Goal: Communication & Community: Answer question/provide support

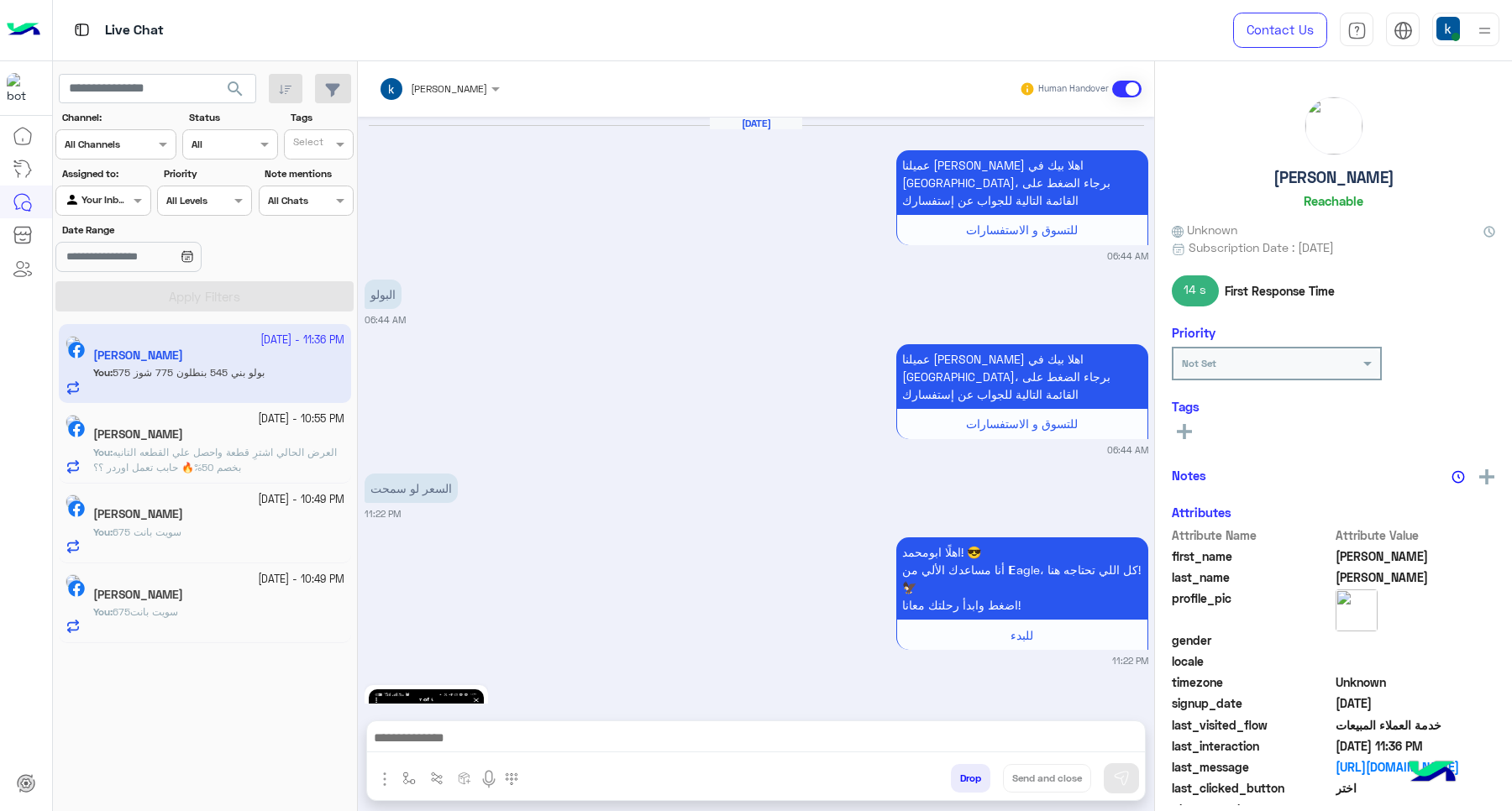
scroll to position [1663, 0]
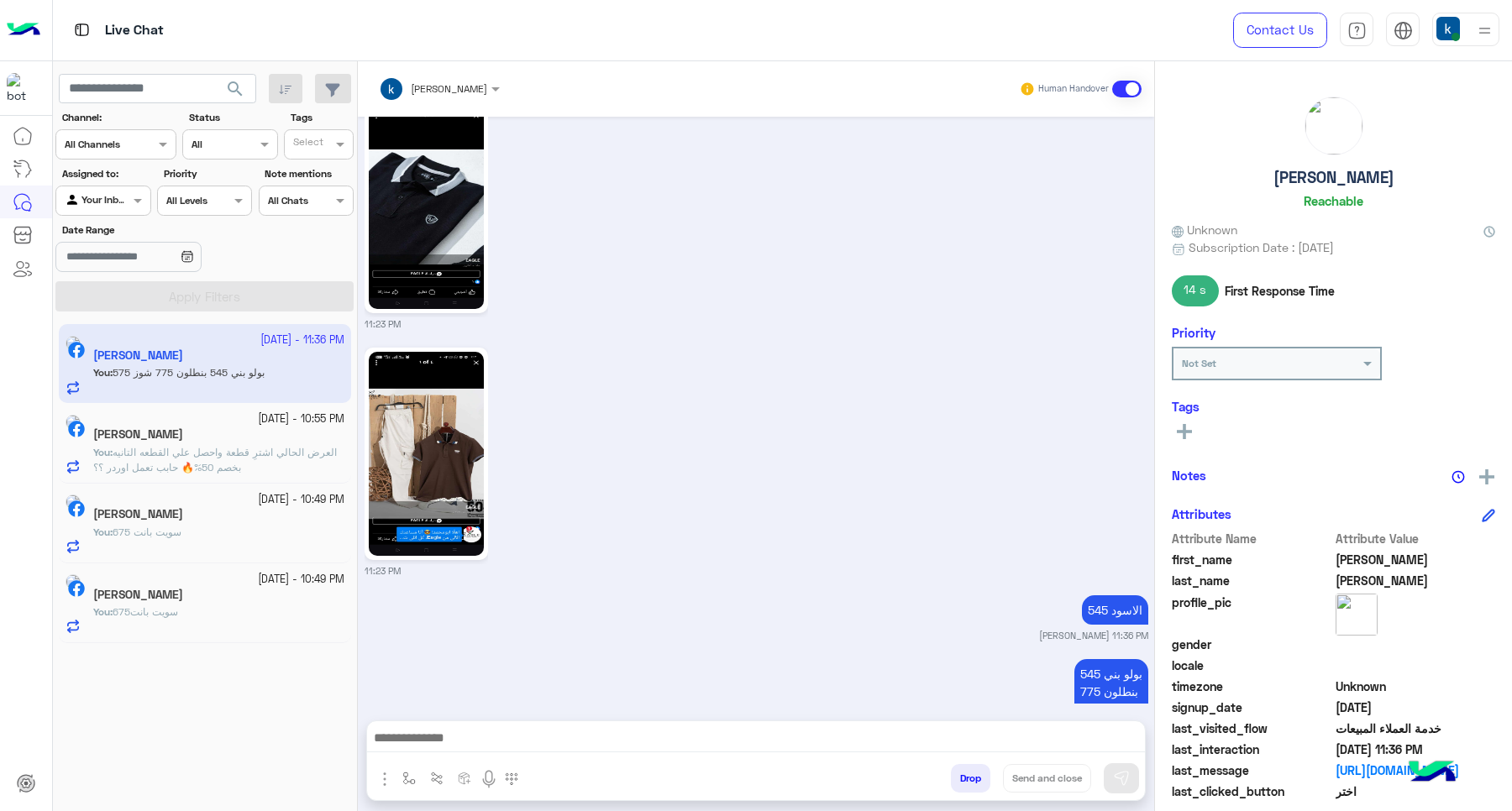
scroll to position [1661, 0]
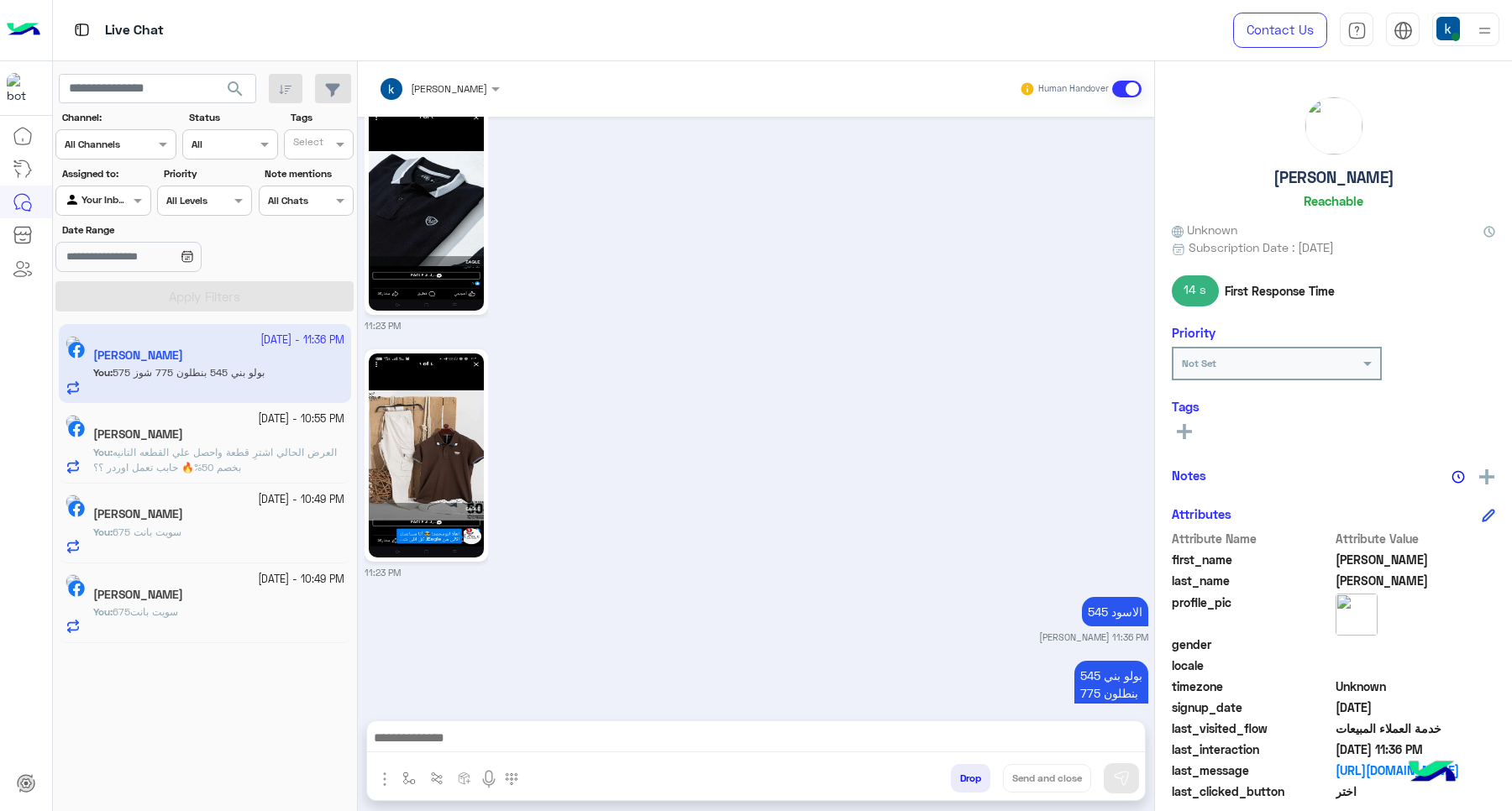
click at [630, 109] on div "khaled mohamed Human Handover" at bounding box center [756, 88] width 796 height 55
click at [185, 806] on div "29 September - 11:36 PM ابومحمد عبد الستار You : بولو بني 545 بنطلون 775 شوز 57…" at bounding box center [205, 568] width 305 height 500
click at [962, 778] on button "Drop" at bounding box center [970, 778] width 39 height 28
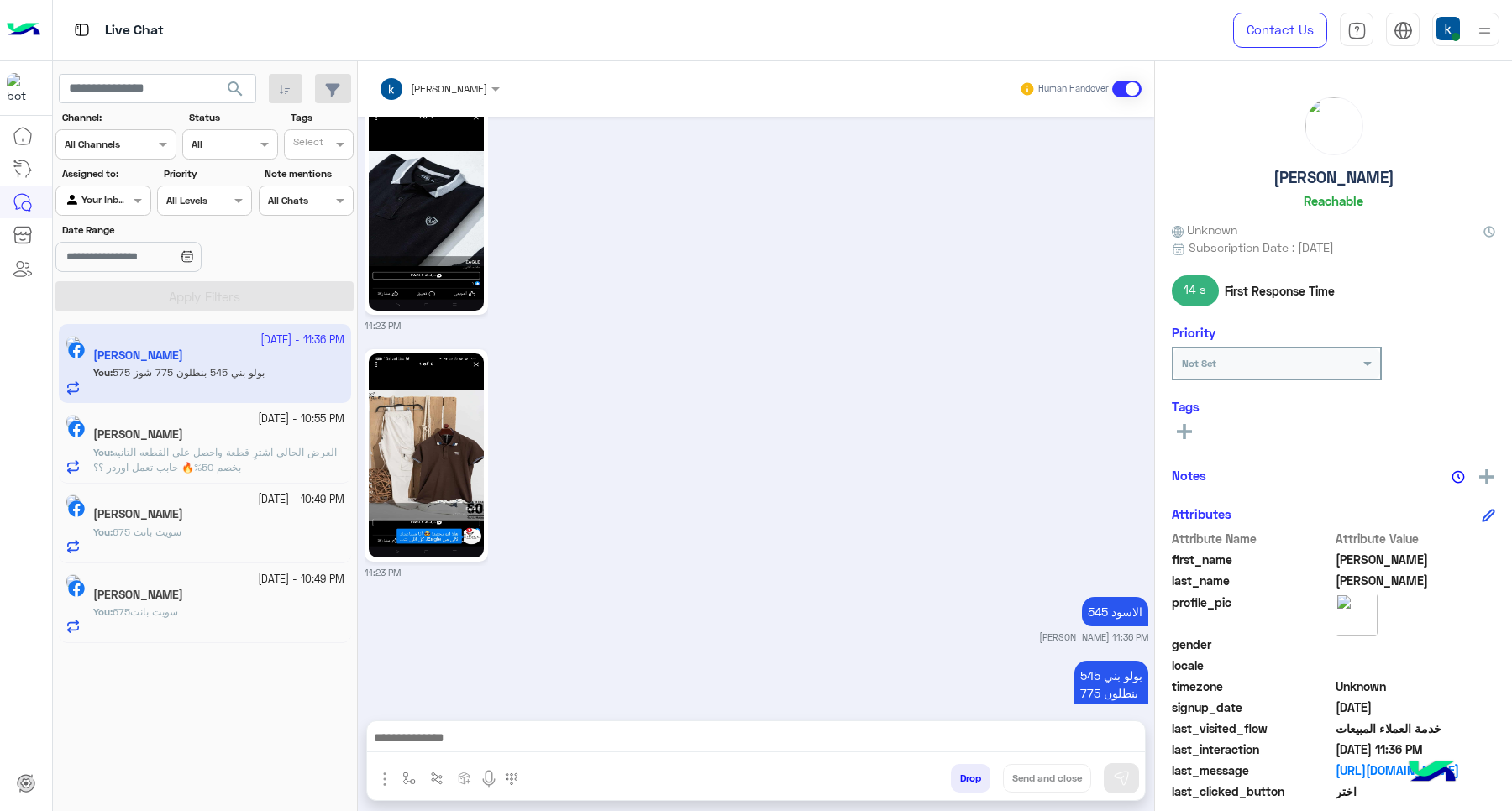
click at [962, 778] on button "Drop" at bounding box center [970, 778] width 39 height 28
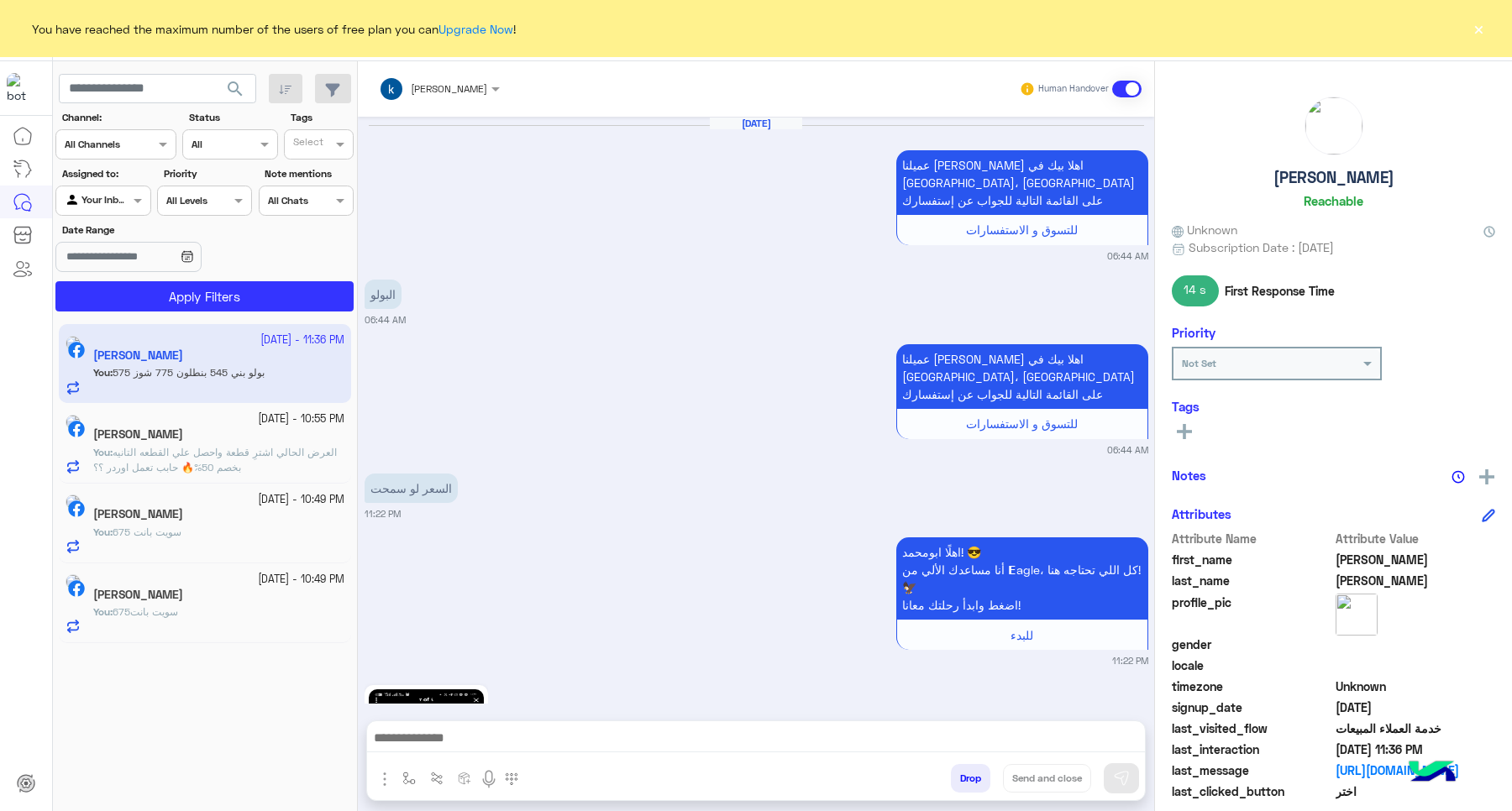
scroll to position [1663, 0]
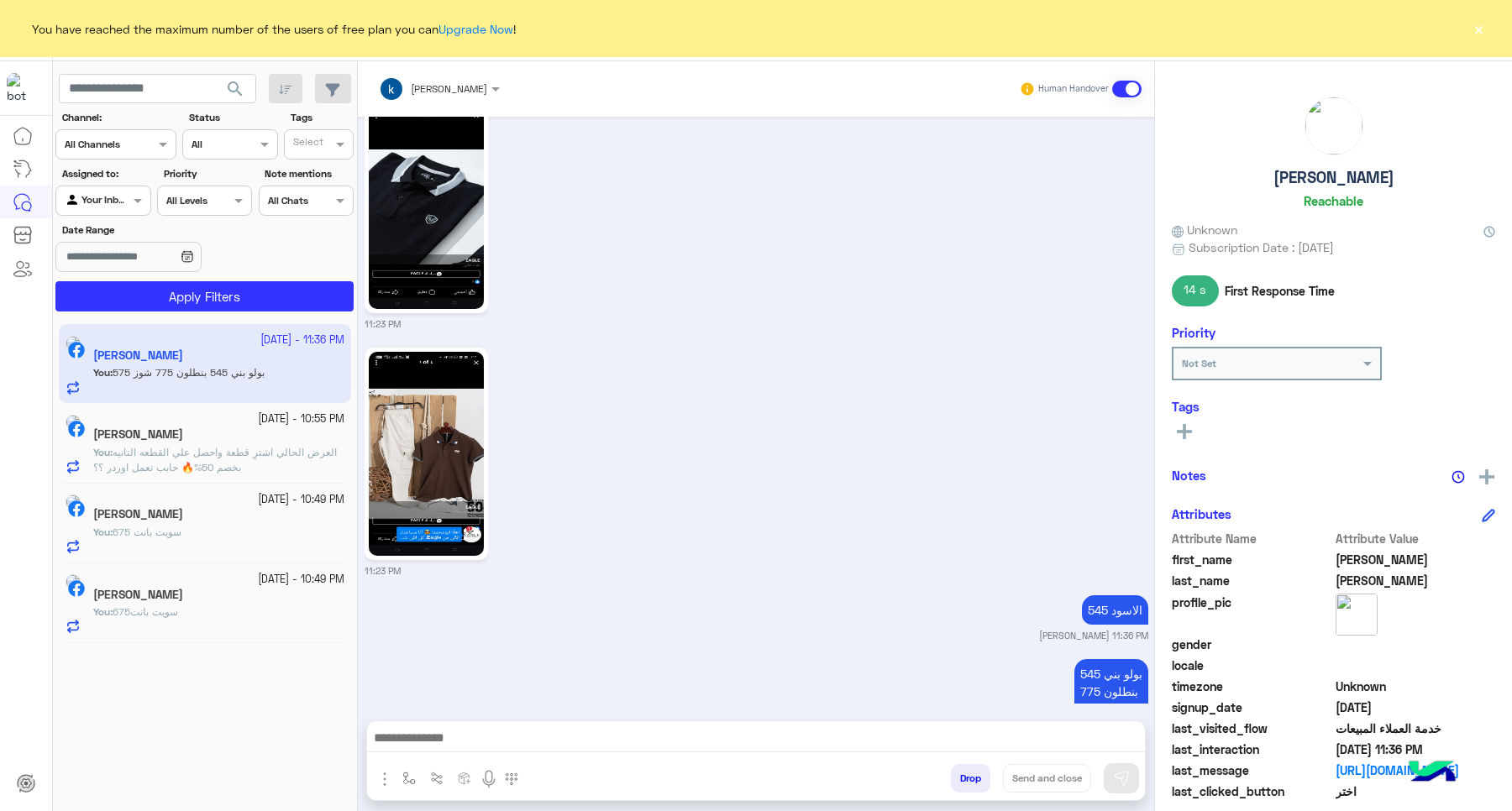
click at [1467, 27] on div "You have reached the maximum number of the users of free plan you can Upgrade N…" at bounding box center [756, 28] width 1512 height 57
click at [1485, 27] on button "×" at bounding box center [1478, 28] width 16 height 16
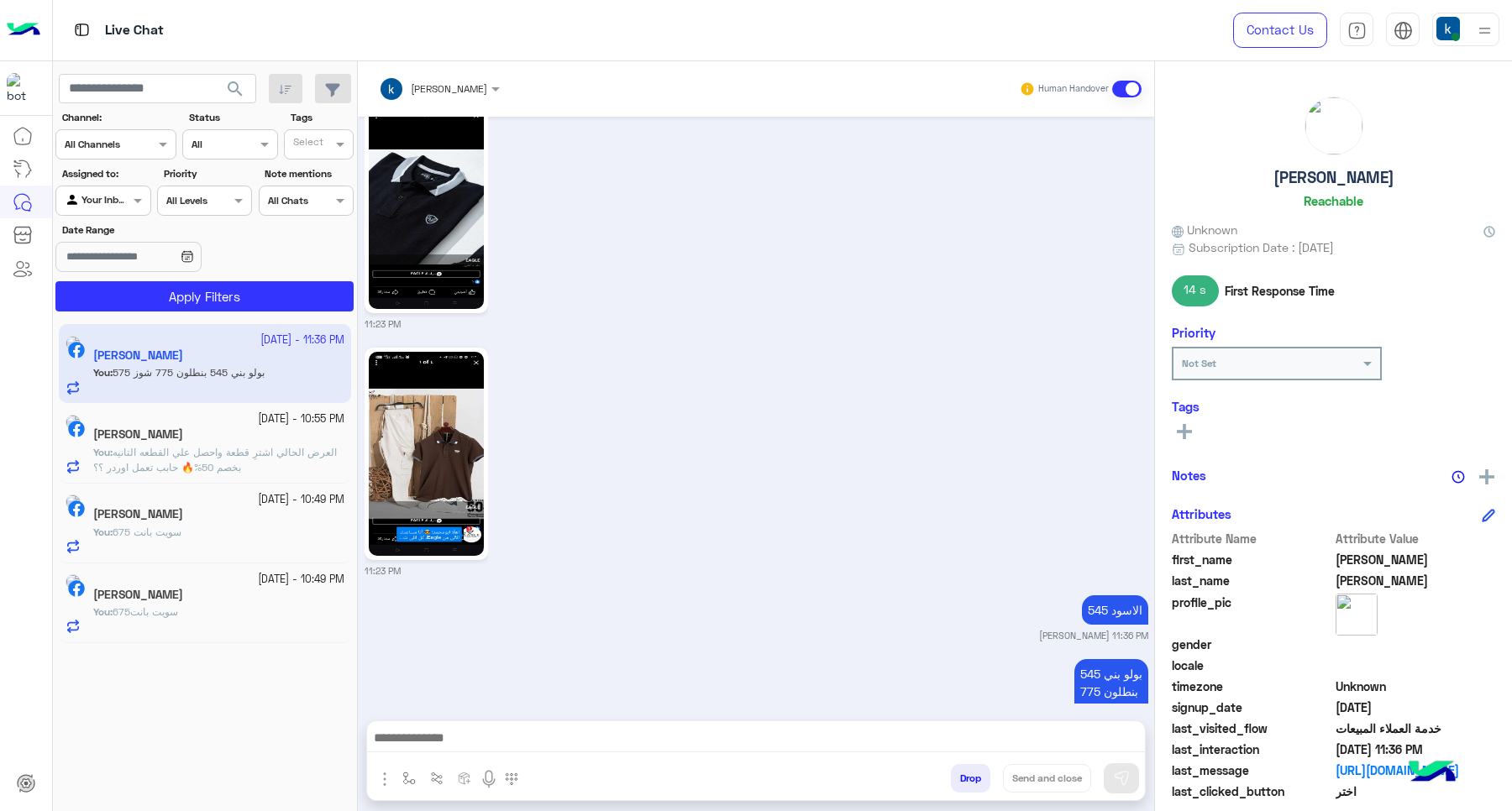
click at [966, 777] on button "Drop" at bounding box center [970, 778] width 39 height 28
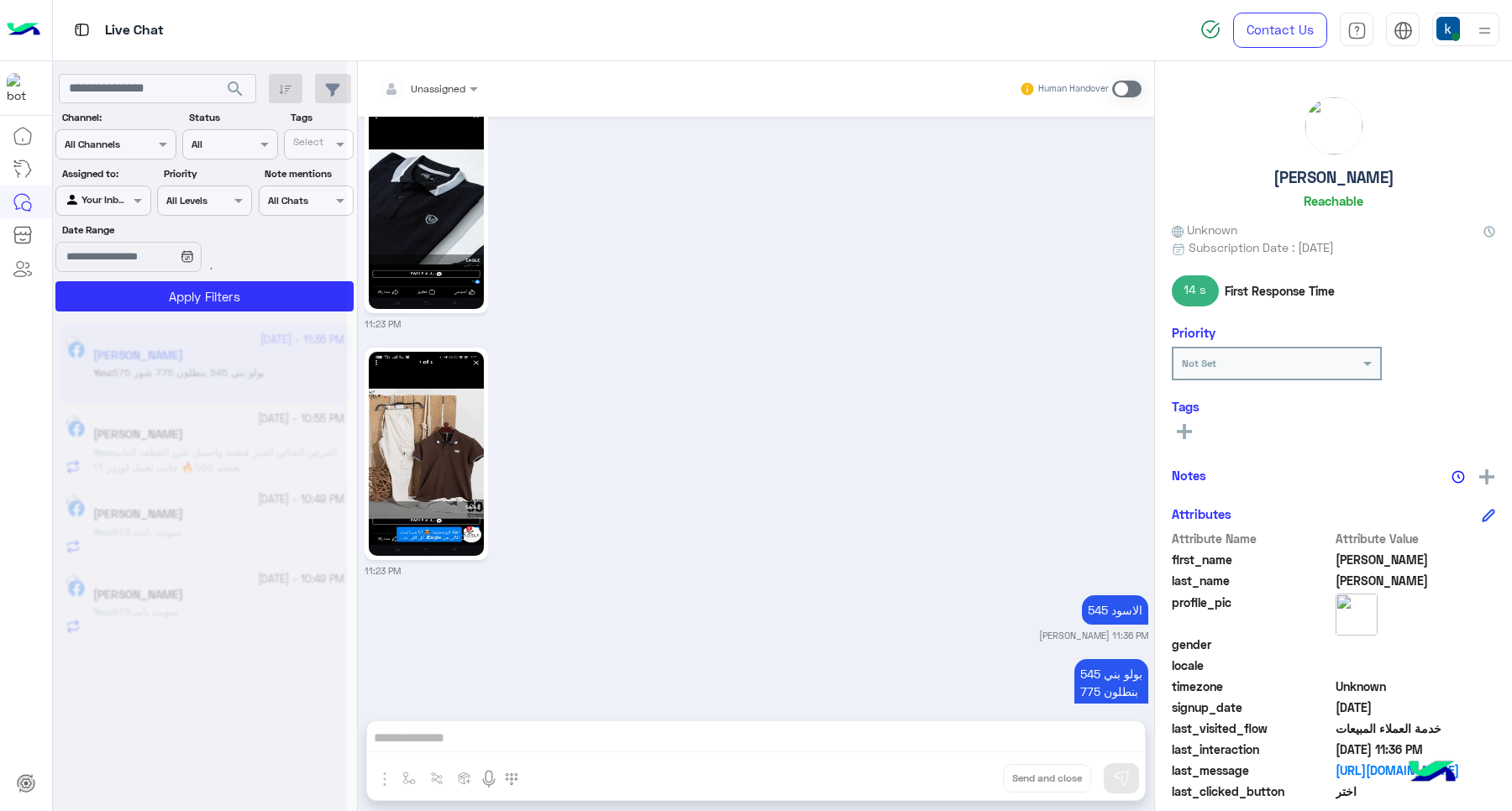
scroll to position [1736, 0]
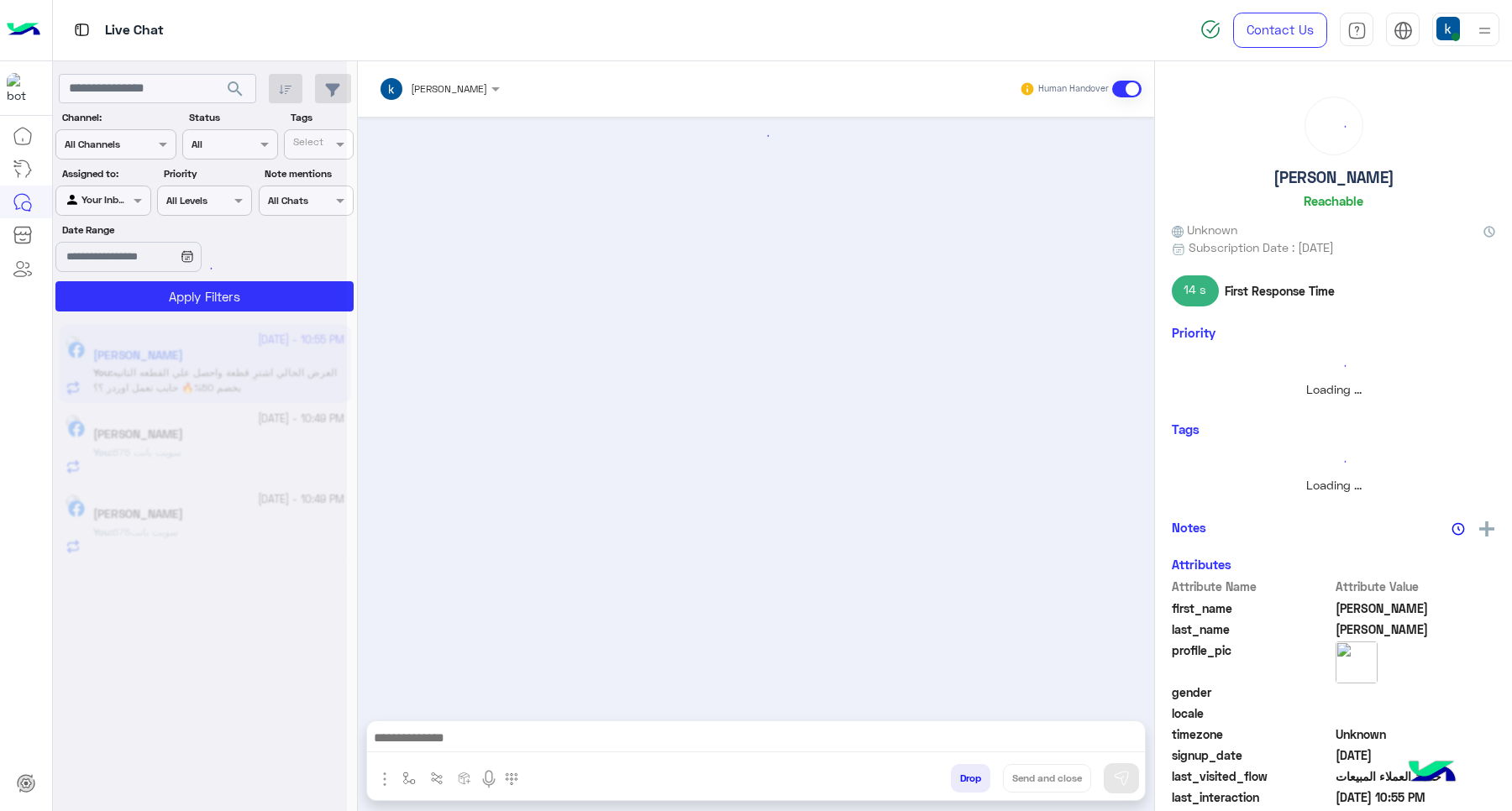
click at [966, 777] on button "Drop" at bounding box center [970, 778] width 39 height 28
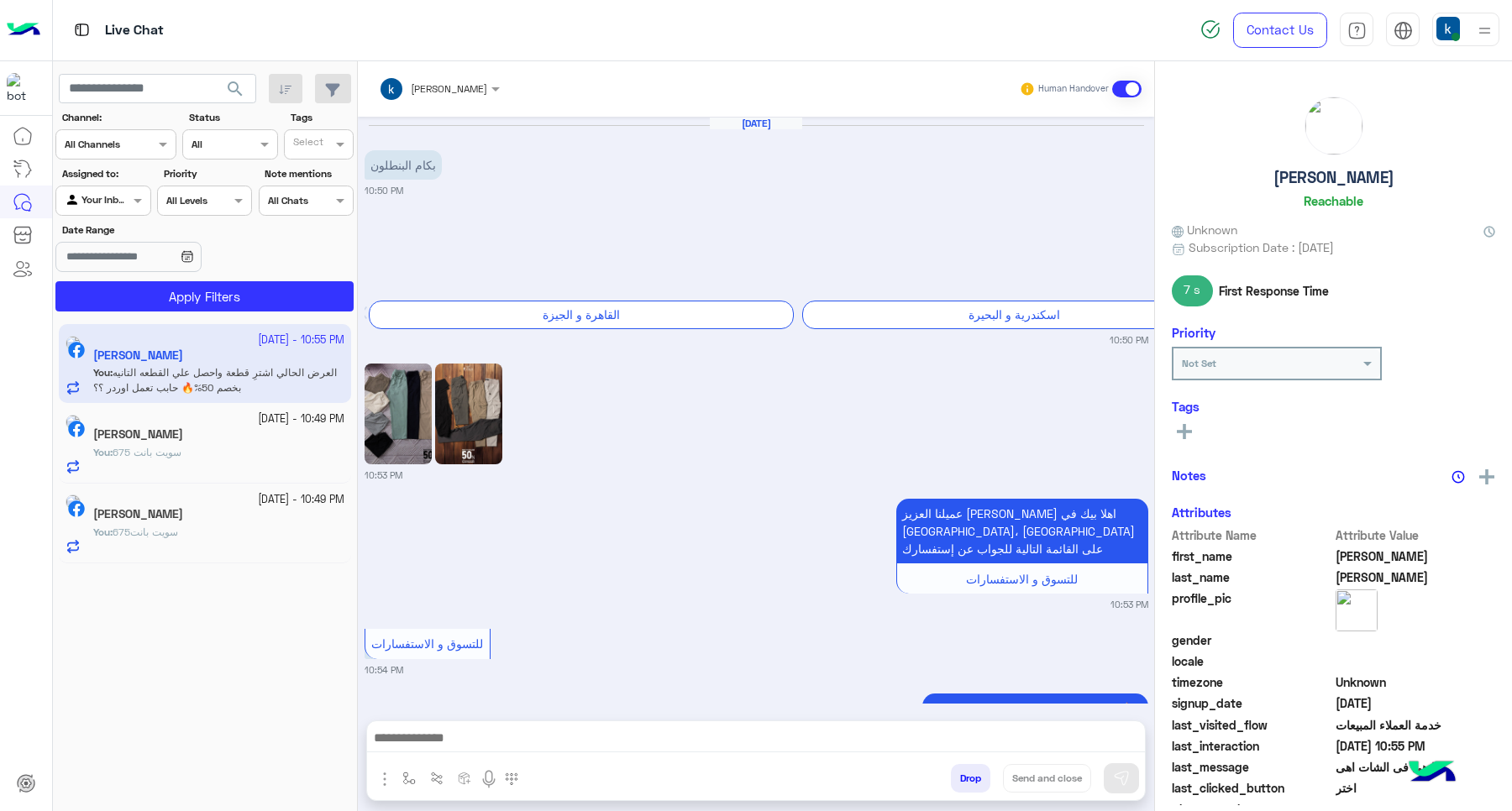
scroll to position [794, 0]
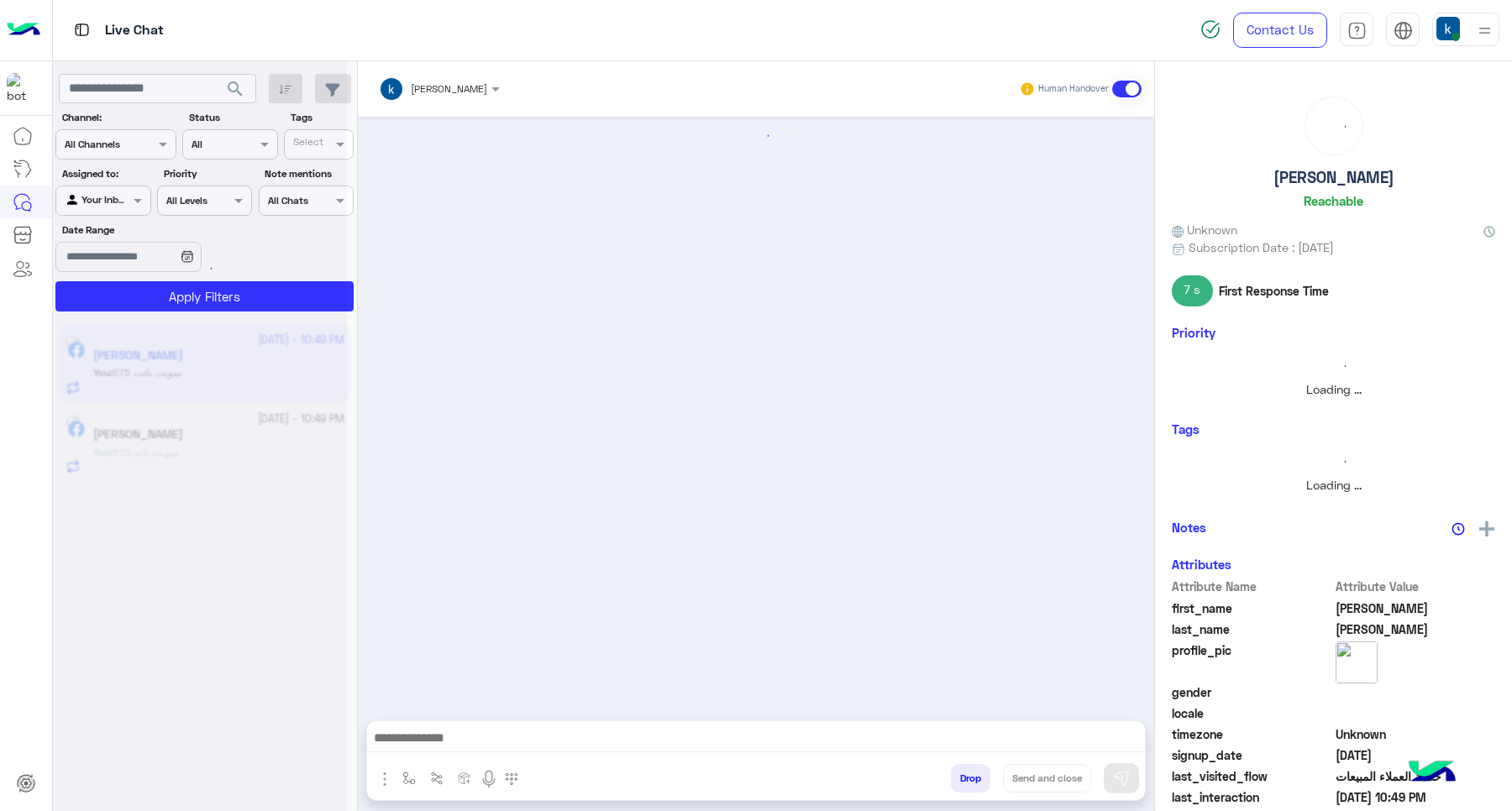
click at [966, 777] on button "Drop" at bounding box center [970, 778] width 39 height 28
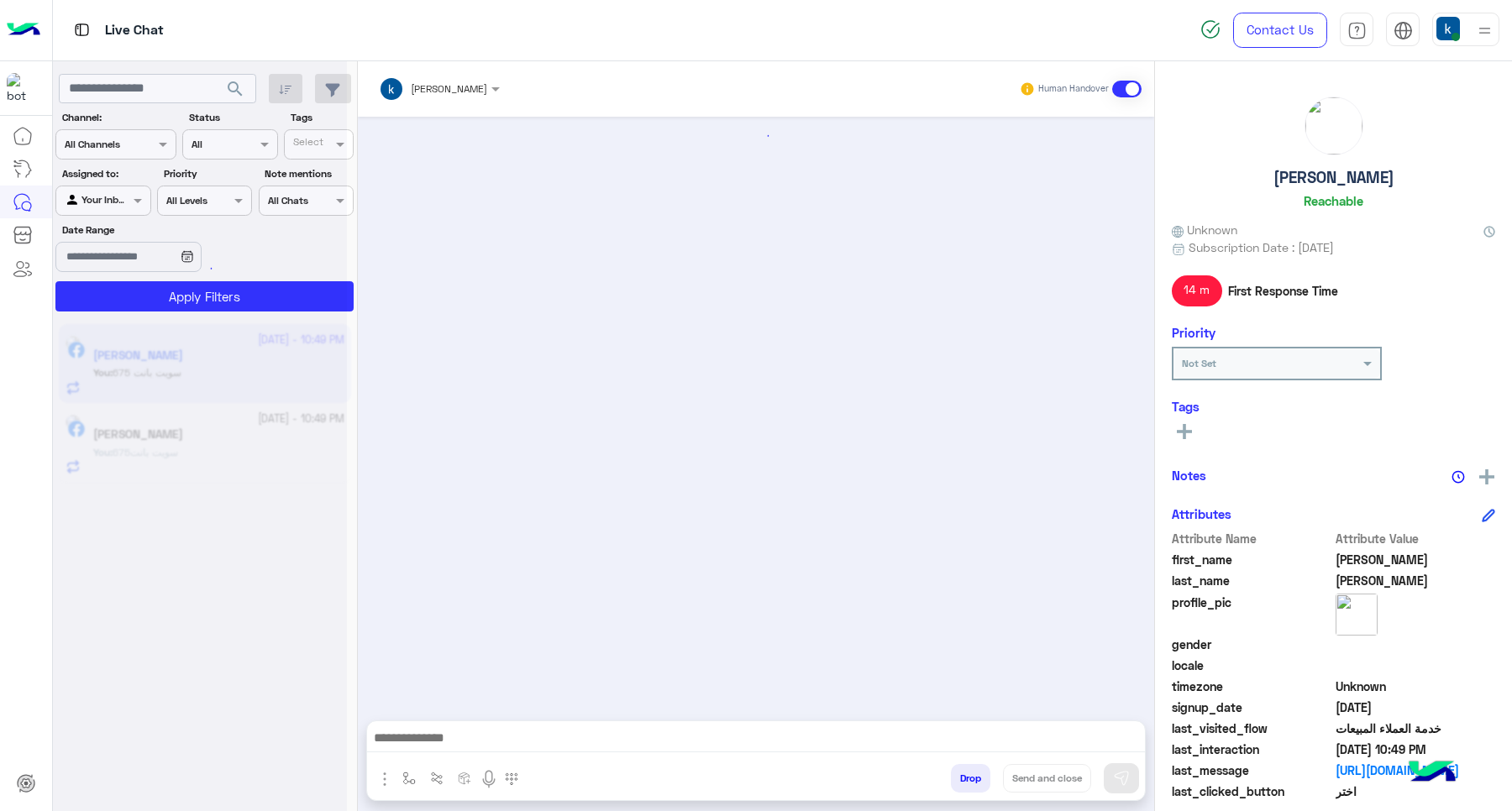
click at [966, 777] on button "Drop" at bounding box center [970, 778] width 39 height 28
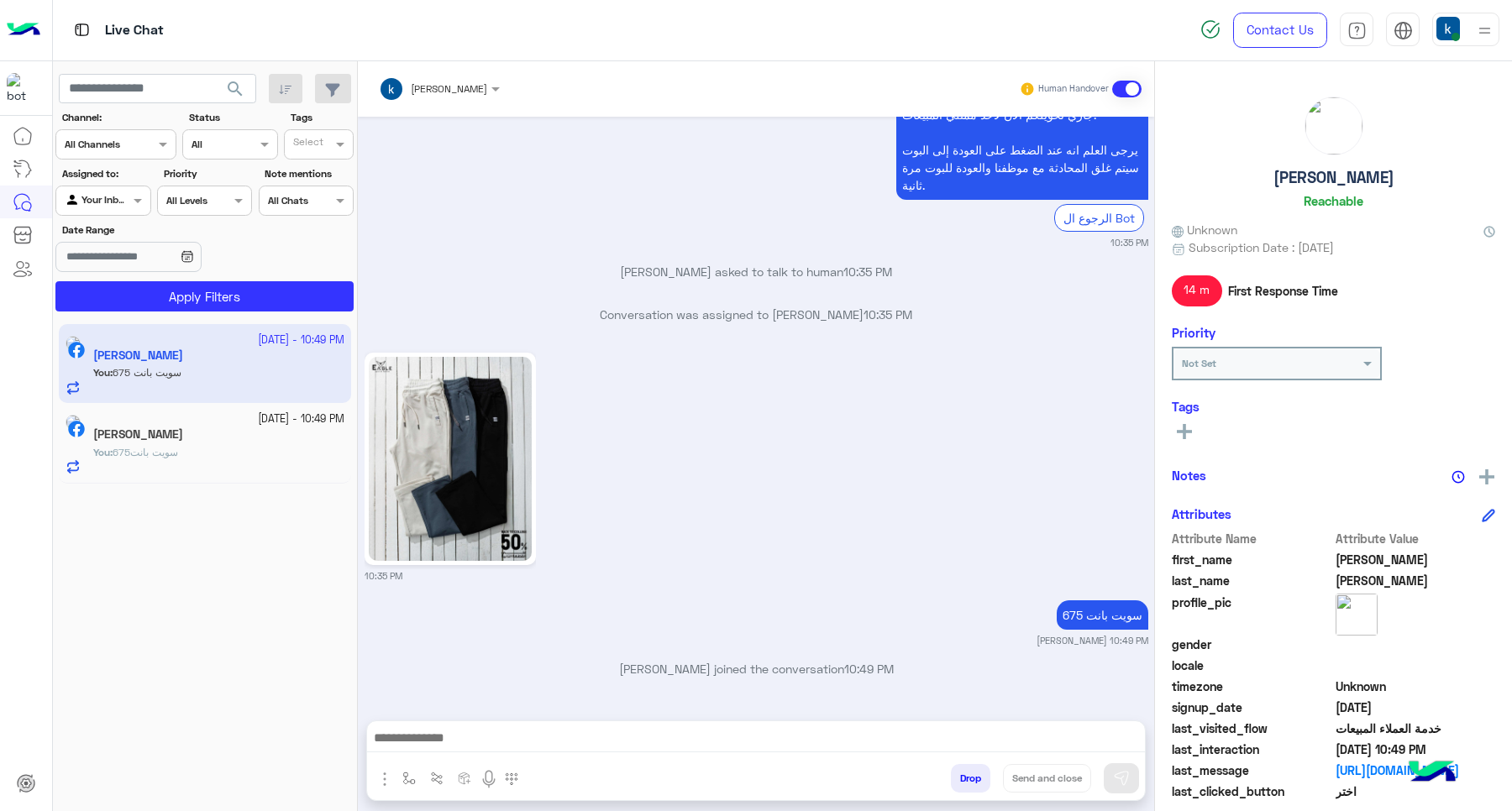
scroll to position [1617, 0]
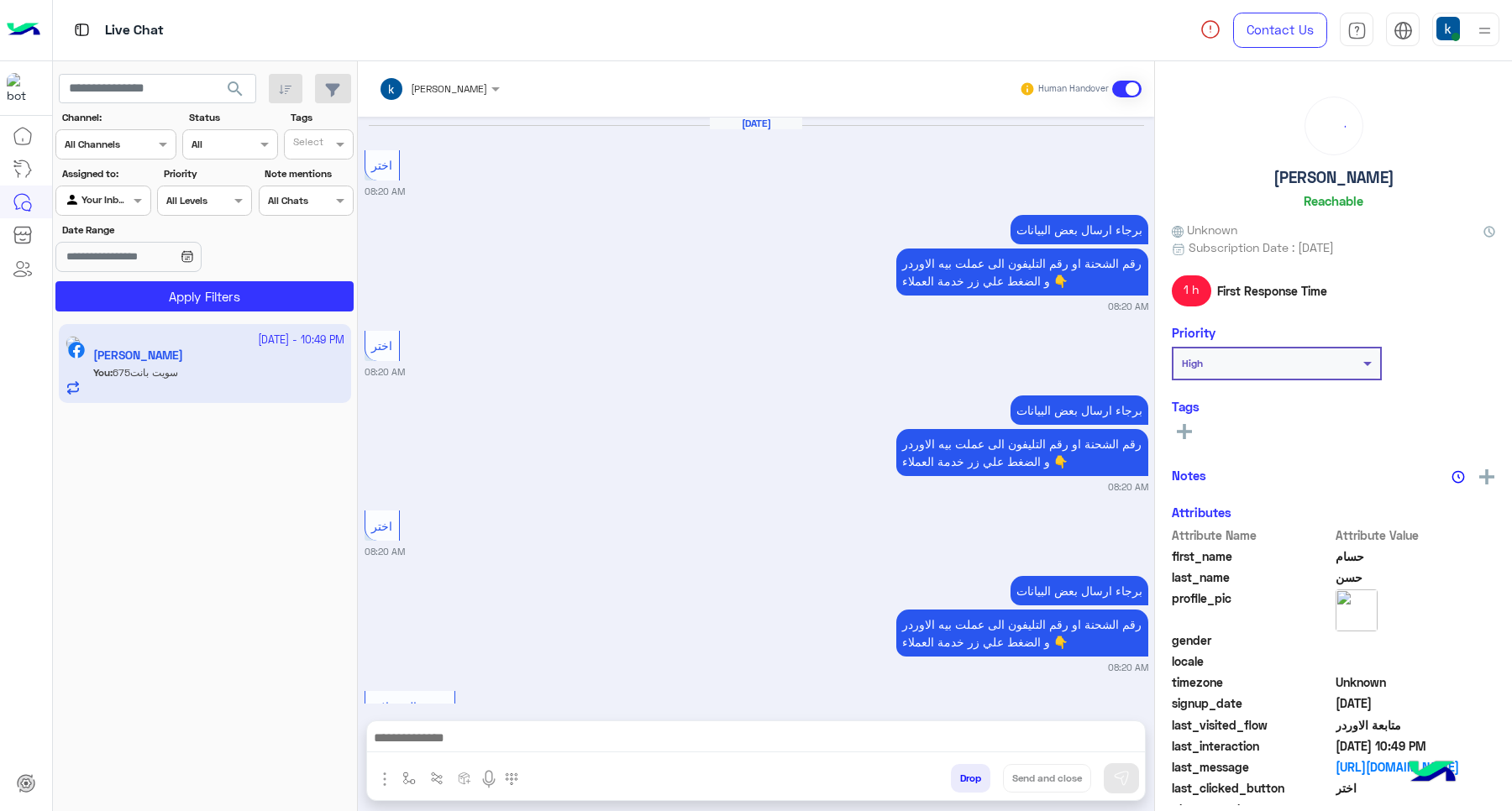
scroll to position [1273, 0]
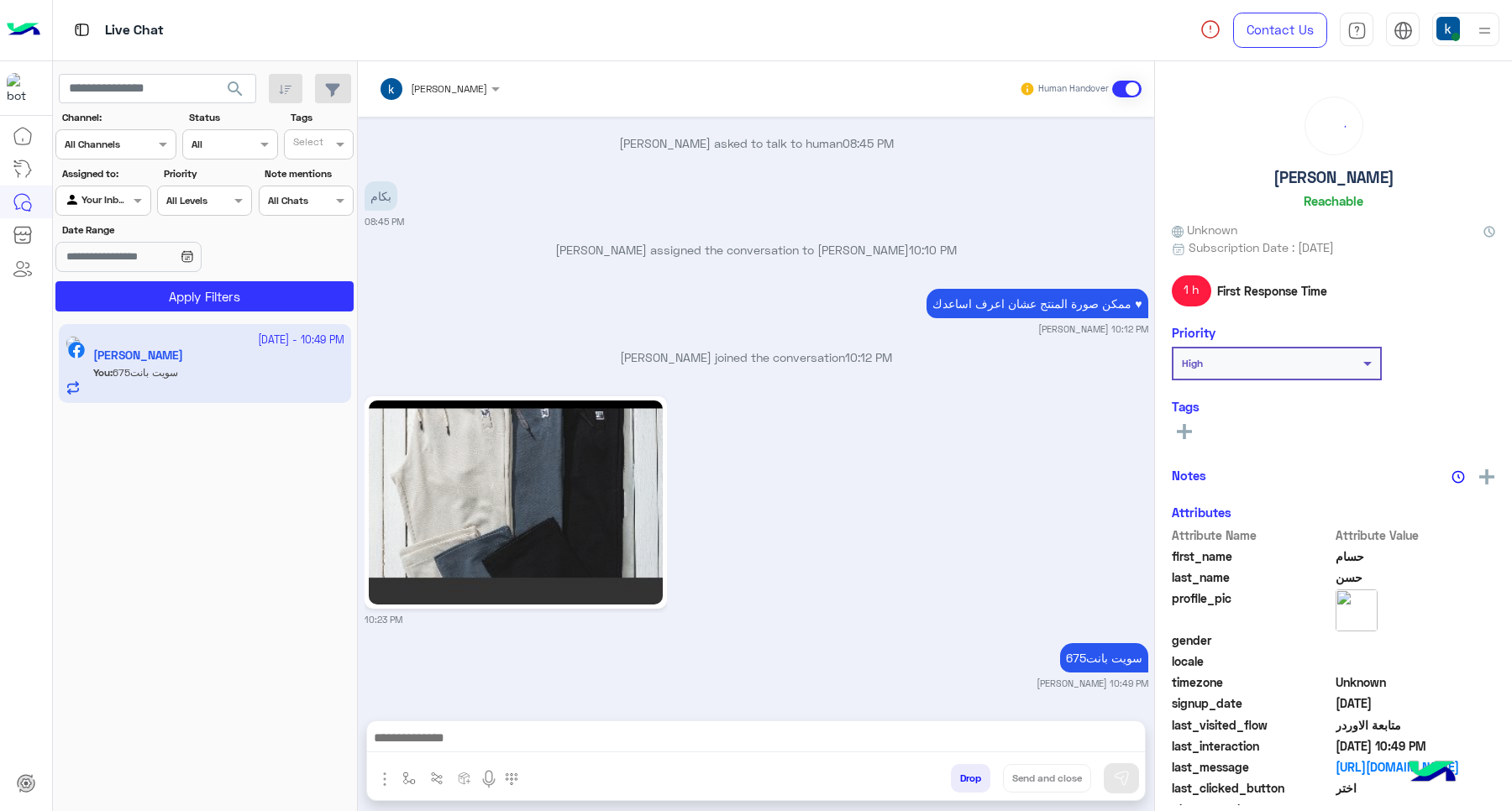
click at [966, 777] on button "Drop" at bounding box center [970, 778] width 39 height 28
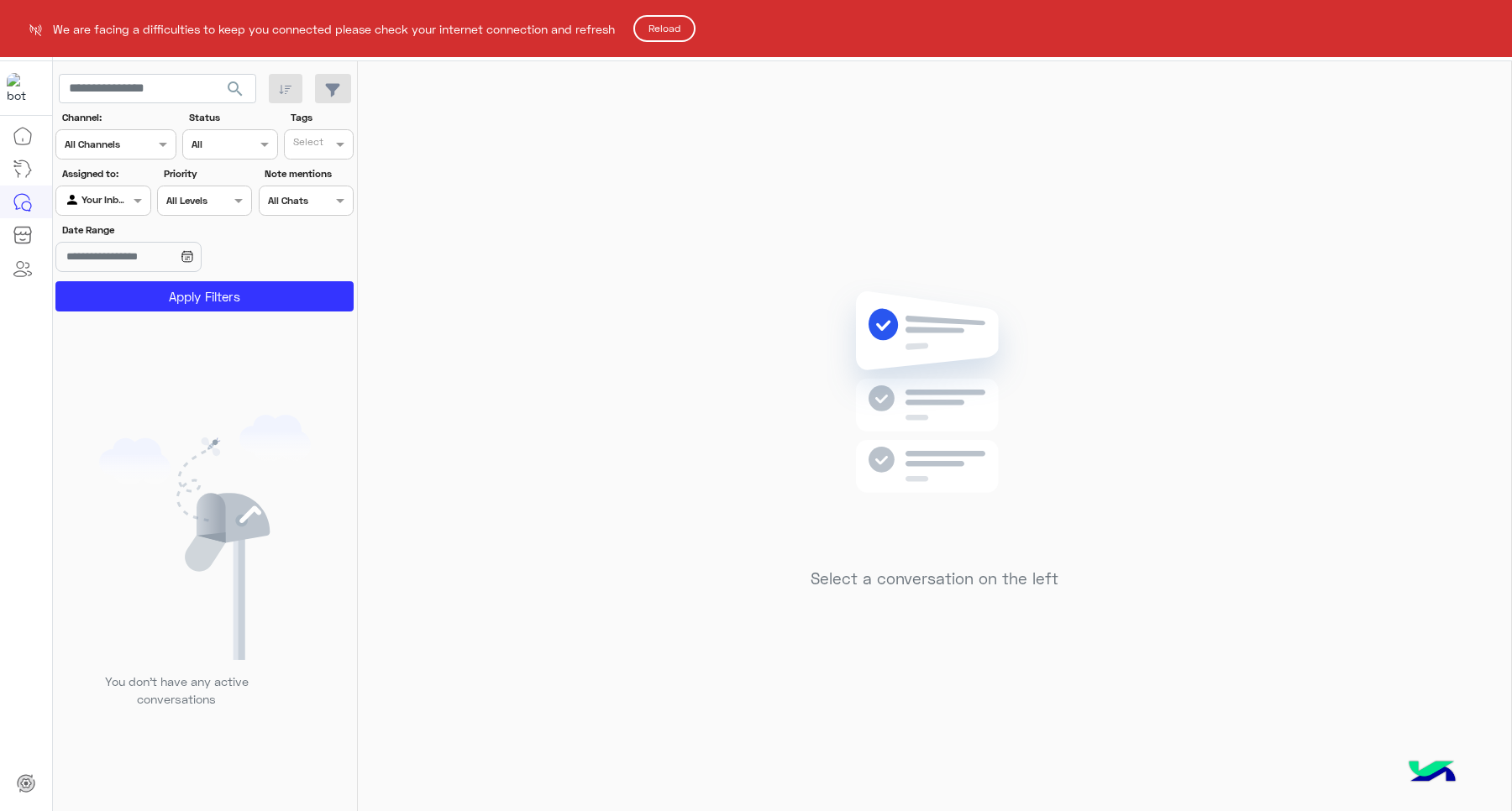
click at [664, 27] on button "Reload" at bounding box center [665, 29] width 62 height 27
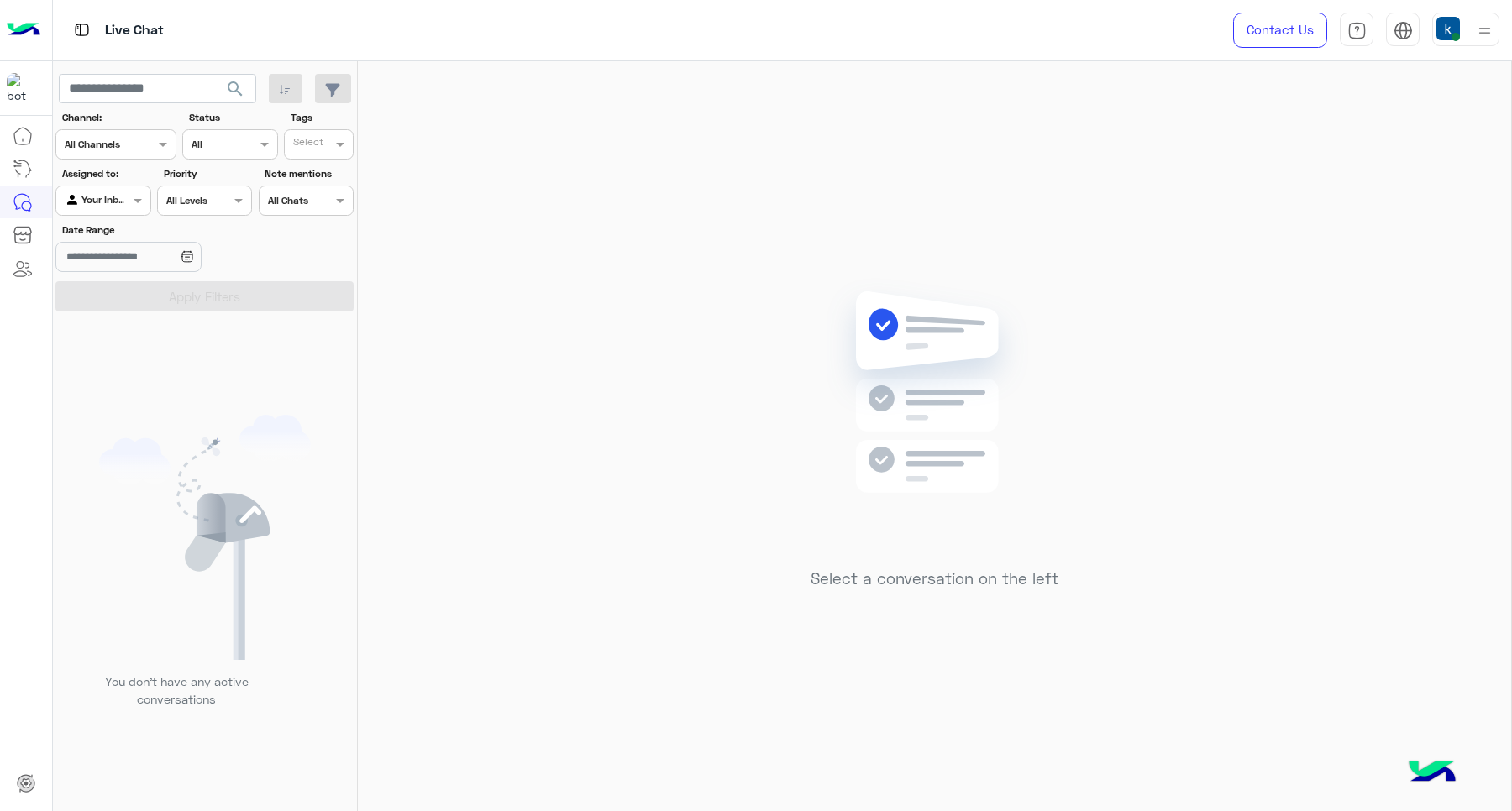
click at [1467, 36] on div at bounding box center [1466, 29] width 67 height 34
click at [749, 313] on div "Select a conversation on the left" at bounding box center [935, 439] width 1154 height 756
